Goal: Task Accomplishment & Management: Manage account settings

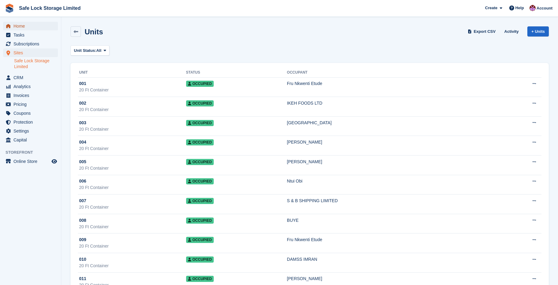
click at [20, 27] on span "Home" at bounding box center [31, 26] width 37 height 9
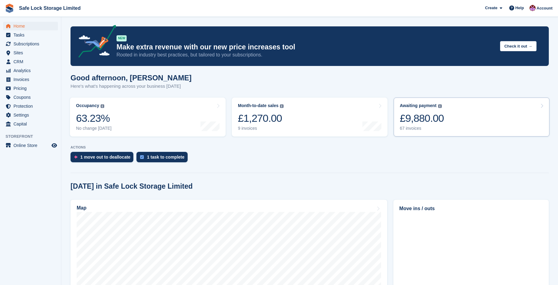
click at [434, 119] on div "£9,880.00" at bounding box center [422, 118] width 44 height 13
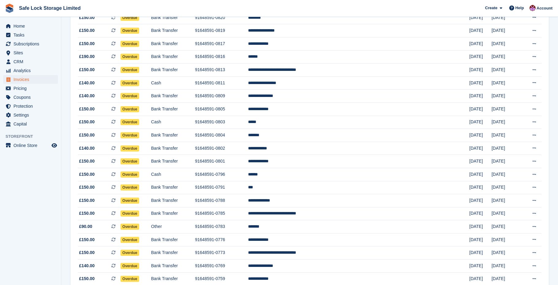
scroll to position [516, 0]
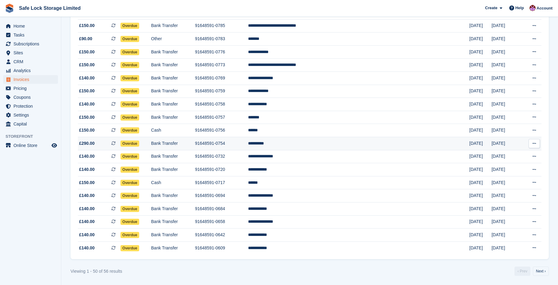
click at [314, 138] on td "**********" at bounding box center [358, 143] width 221 height 13
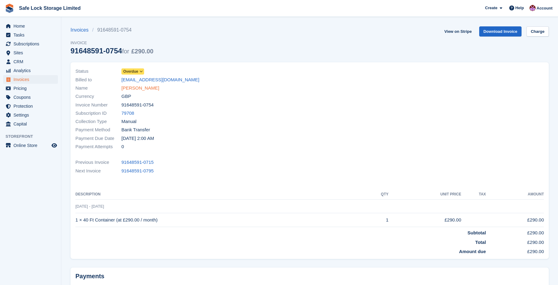
click at [133, 87] on link "JOHN PETER" at bounding box center [140, 88] width 38 height 7
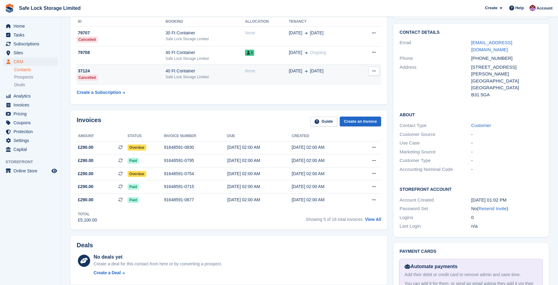
scroll to position [100, 0]
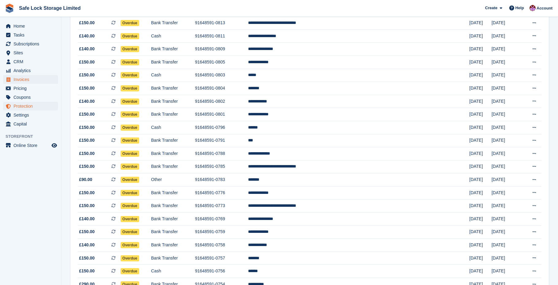
scroll to position [362, 0]
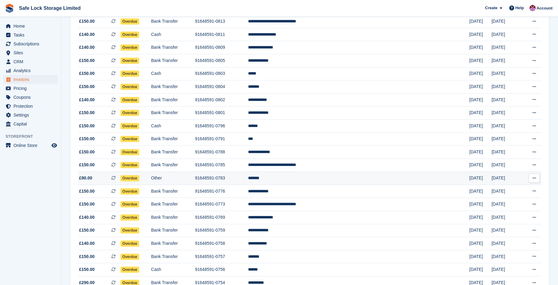
click at [248, 184] on td "91648591-0783" at bounding box center [221, 178] width 53 height 13
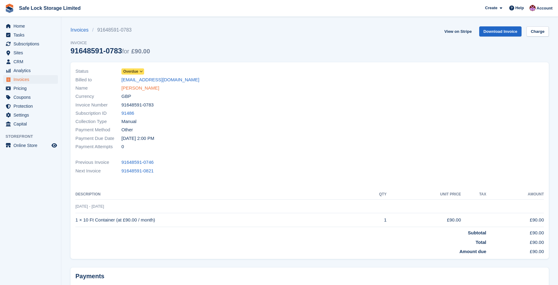
click at [134, 86] on link "KEN OKO" at bounding box center [140, 88] width 38 height 7
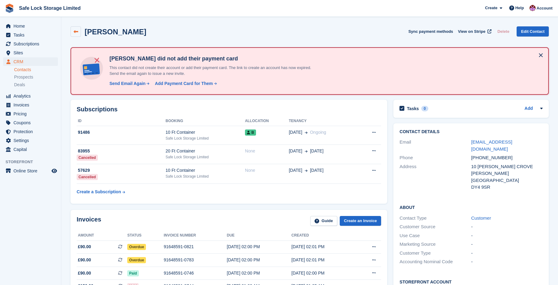
click at [78, 36] on link at bounding box center [75, 31] width 10 height 10
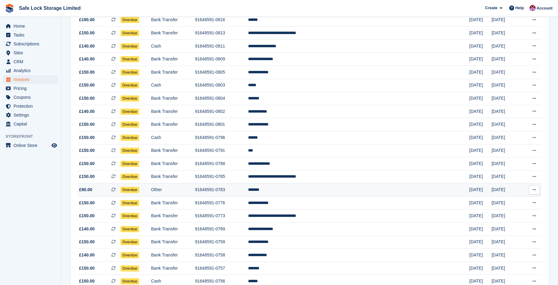
scroll to position [345, 0]
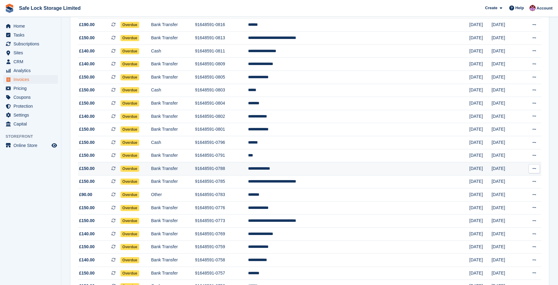
click at [248, 175] on td "91648591-0788" at bounding box center [221, 168] width 53 height 13
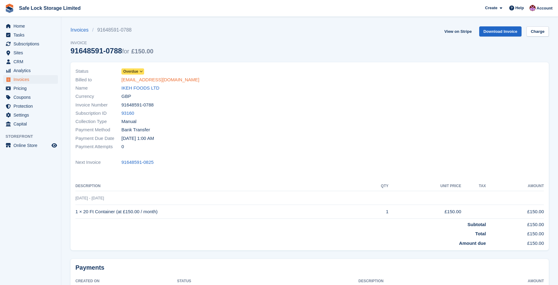
click at [139, 80] on link "[EMAIL_ADDRESS][DOMAIN_NAME]" at bounding box center [160, 79] width 78 height 7
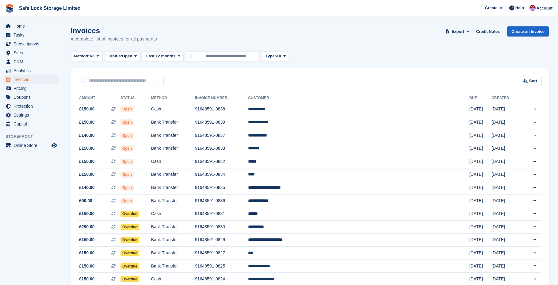
scroll to position [345, 0]
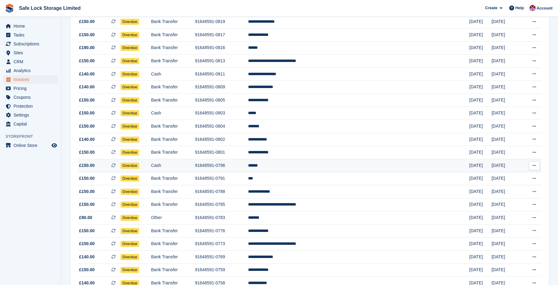
scroll to position [322, 0]
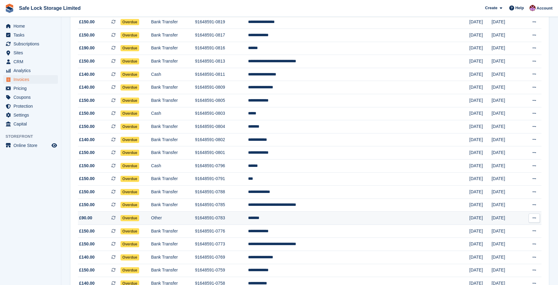
click at [339, 225] on td "*******" at bounding box center [358, 217] width 221 height 13
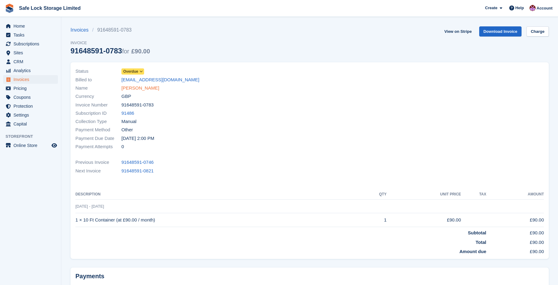
click at [131, 87] on link "[PERSON_NAME]" at bounding box center [140, 88] width 38 height 7
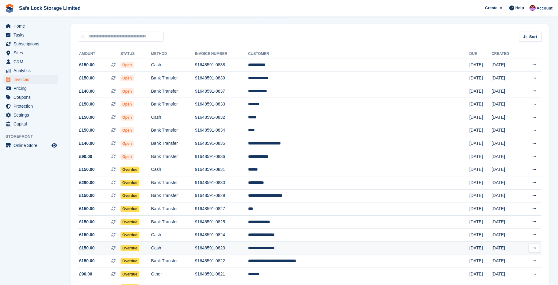
scroll to position [42, 0]
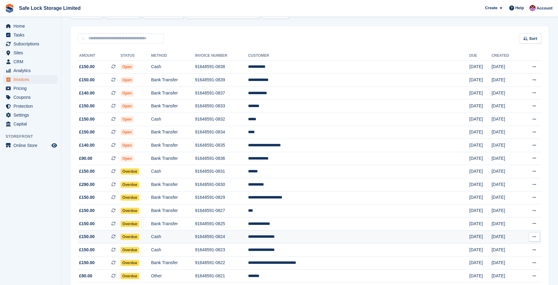
click at [195, 241] on td "Cash" at bounding box center [173, 236] width 44 height 13
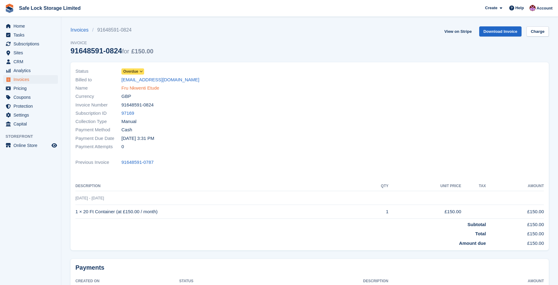
click at [139, 90] on link "Fru Nkwenti Etude" at bounding box center [140, 88] width 38 height 7
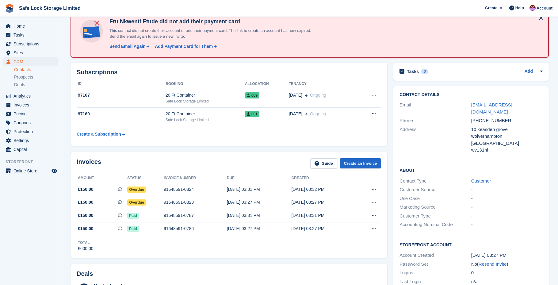
scroll to position [293, 0]
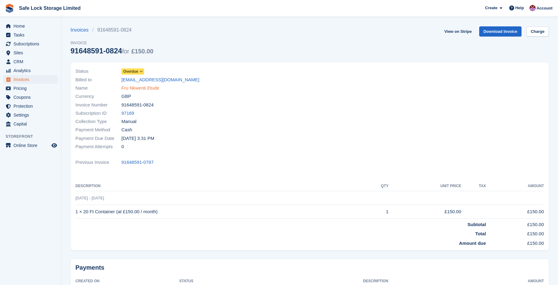
click at [144, 86] on link "Fru Nkwenti Etude" at bounding box center [140, 88] width 38 height 7
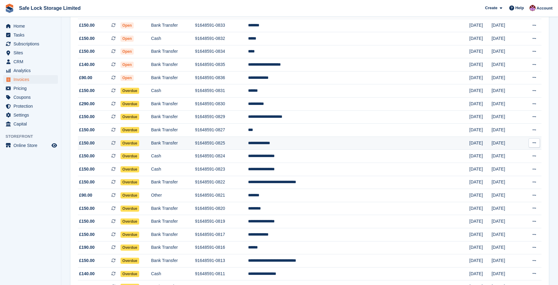
scroll to position [122, 0]
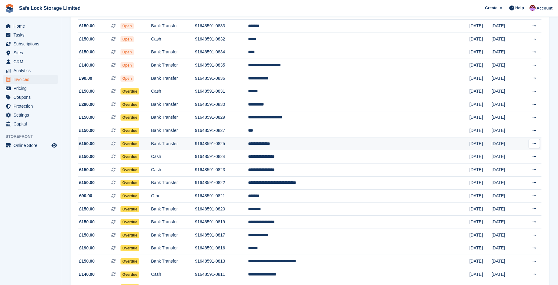
click at [314, 120] on td "**********" at bounding box center [358, 117] width 221 height 13
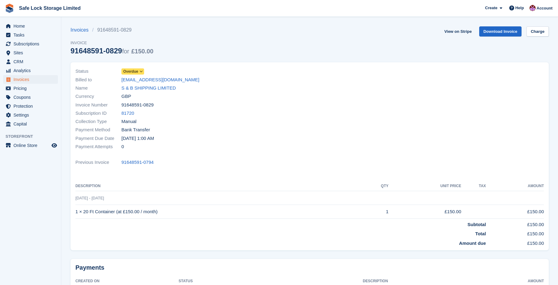
click at [140, 70] on icon at bounding box center [140, 72] width 3 height 4
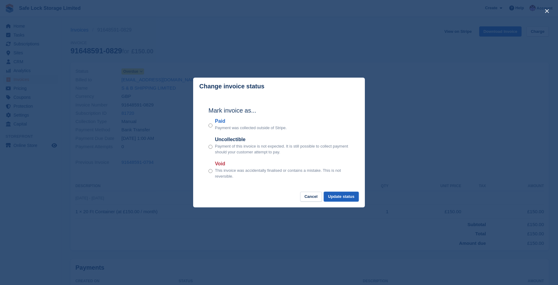
click at [341, 199] on button "Update status" at bounding box center [341, 197] width 35 height 10
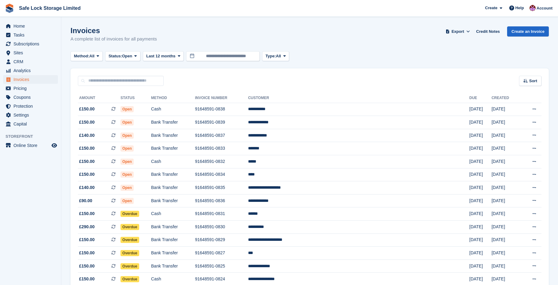
scroll to position [122, 0]
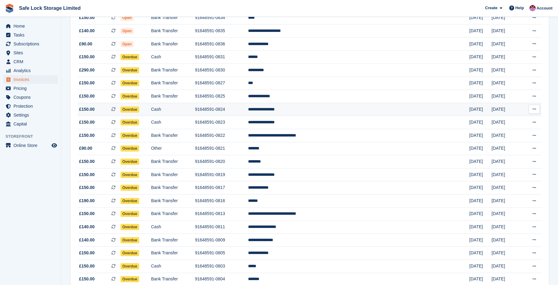
scroll to position [158, 0]
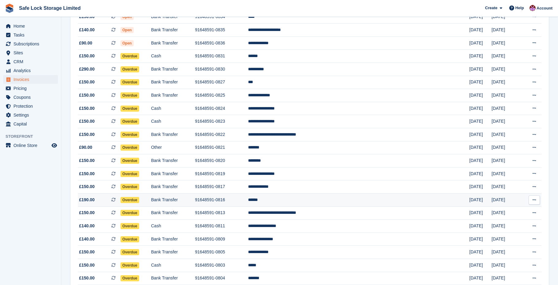
click at [324, 206] on td "******" at bounding box center [358, 199] width 221 height 13
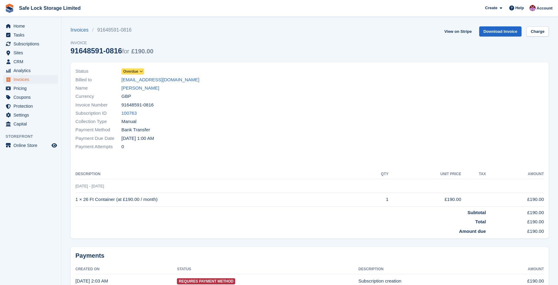
scroll to position [32, 0]
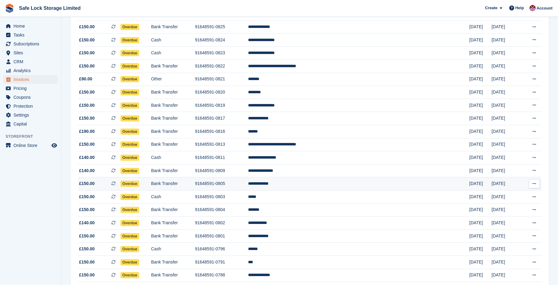
scroll to position [224, 0]
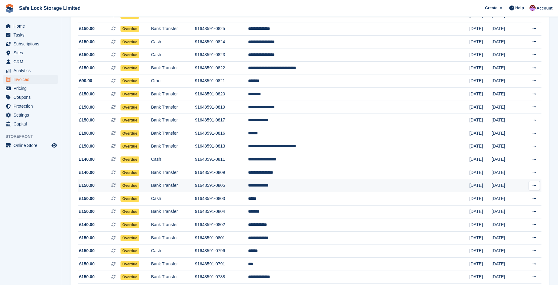
click at [331, 192] on td "**********" at bounding box center [358, 185] width 221 height 13
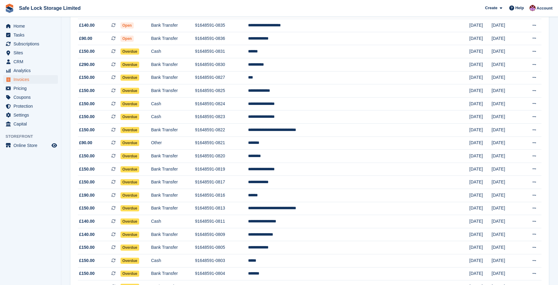
scroll to position [161, 0]
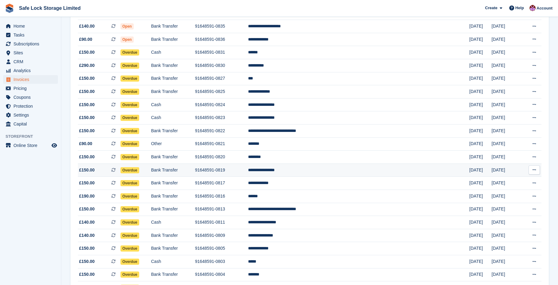
click at [318, 176] on td "**********" at bounding box center [358, 169] width 221 height 13
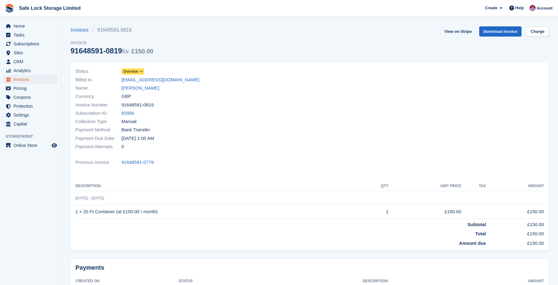
click at [141, 72] on icon at bounding box center [140, 72] width 3 height 4
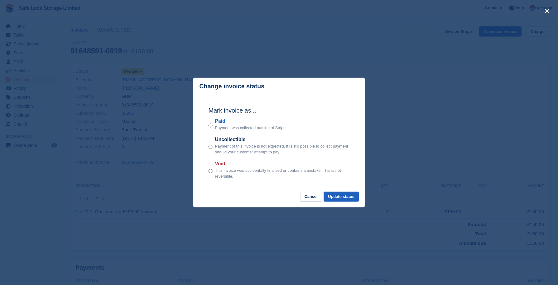
click at [337, 200] on button "Update status" at bounding box center [341, 197] width 35 height 10
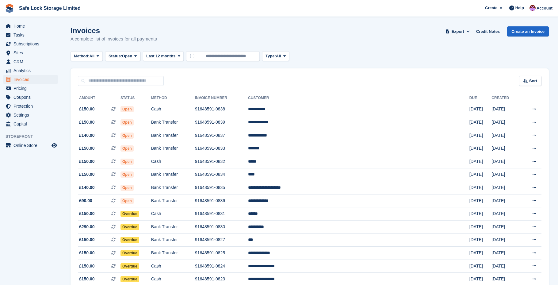
scroll to position [161, 0]
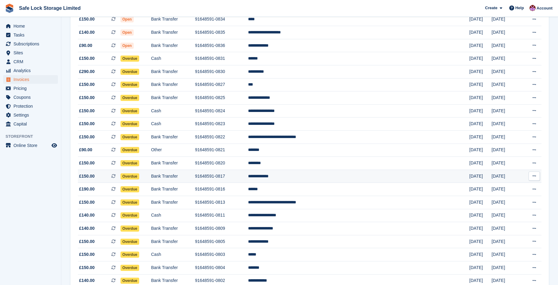
scroll to position [155, 0]
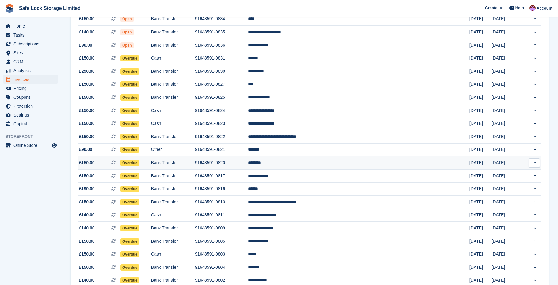
click at [248, 168] on td "91648591-0820" at bounding box center [221, 162] width 53 height 13
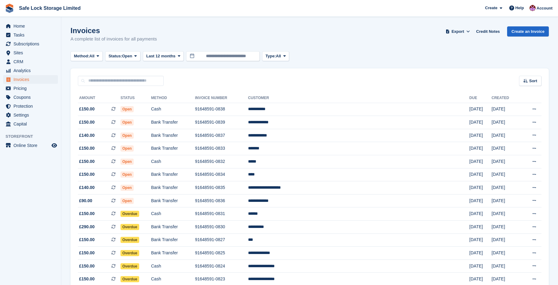
scroll to position [155, 0]
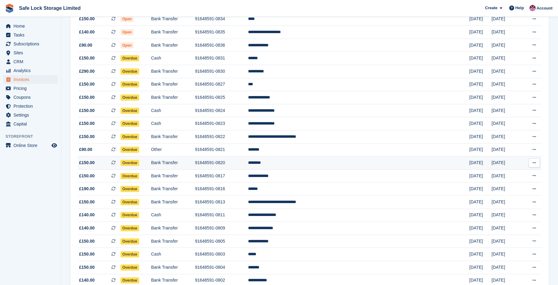
click at [245, 166] on td "91648591-0820" at bounding box center [221, 162] width 53 height 13
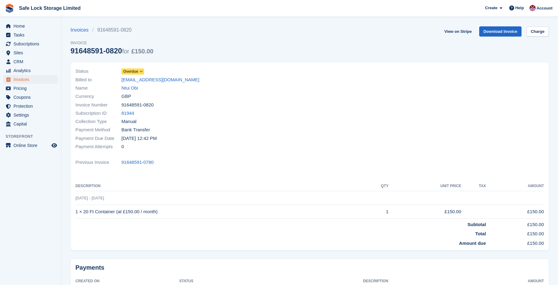
click at [142, 71] on icon at bounding box center [140, 72] width 3 height 4
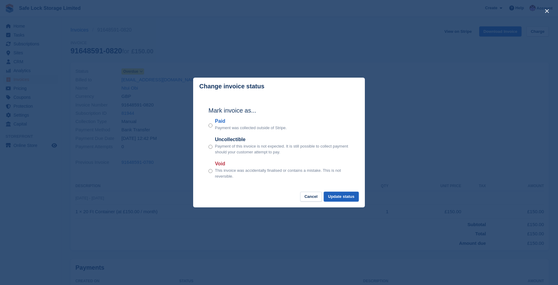
click at [344, 197] on button "Update status" at bounding box center [341, 197] width 35 height 10
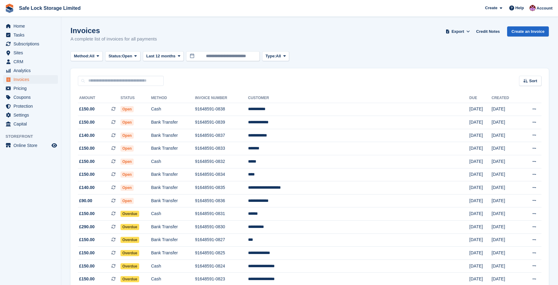
scroll to position [155, 0]
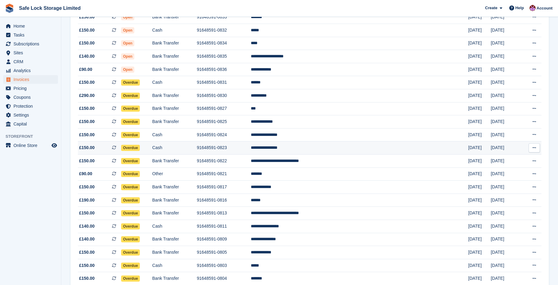
scroll to position [131, 0]
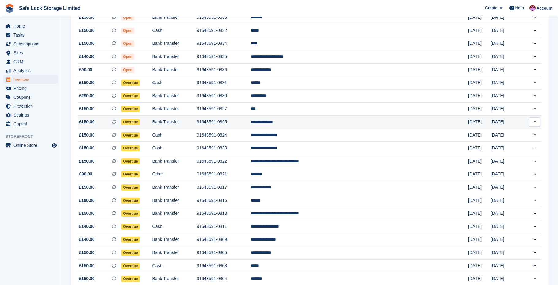
click at [251, 129] on td "91648591-0825" at bounding box center [224, 122] width 54 height 13
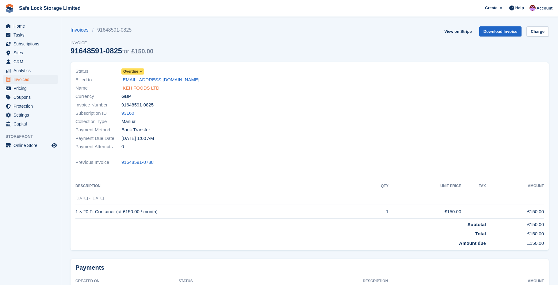
click at [139, 86] on link "IKEH FOODS LTD" at bounding box center [140, 88] width 38 height 7
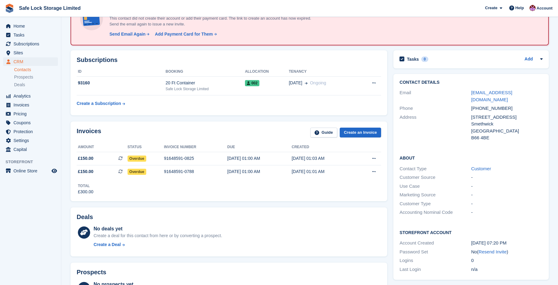
scroll to position [53, 0]
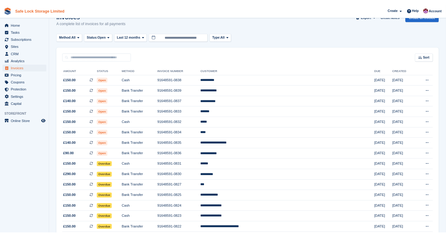
scroll to position [13, 0]
